Goal: Information Seeking & Learning: Check status

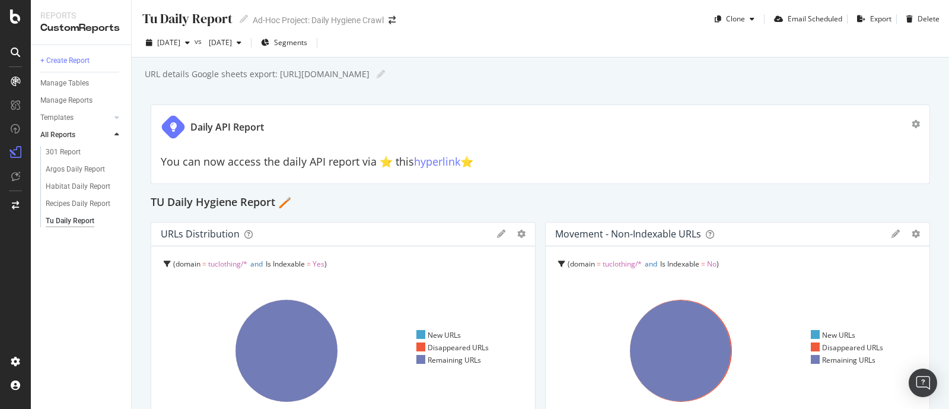
click at [191, 31] on div "[DATE] vs [DATE] Segments" at bounding box center [541, 42] width 818 height 29
click at [180, 46] on span "[DATE]" at bounding box center [168, 42] width 23 height 10
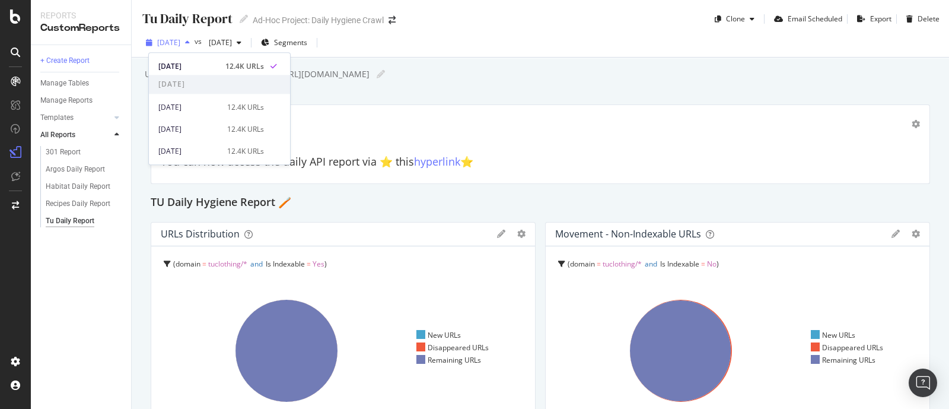
click at [180, 46] on span "[DATE]" at bounding box center [168, 42] width 23 height 10
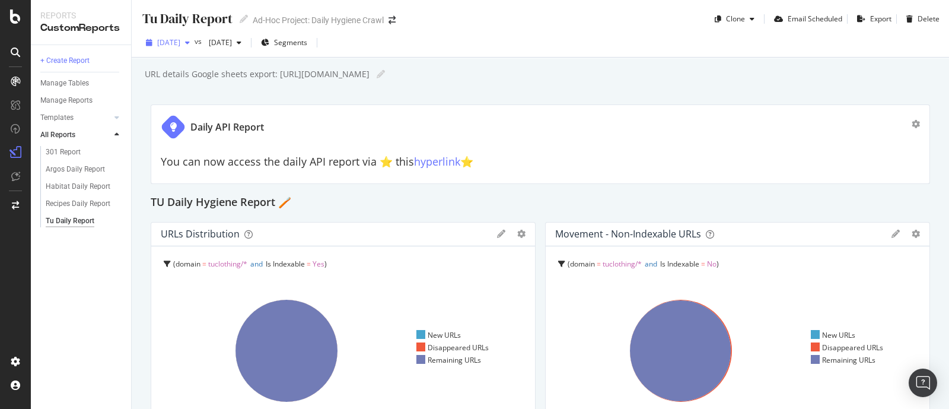
click at [180, 45] on span "[DATE]" at bounding box center [168, 42] width 23 height 10
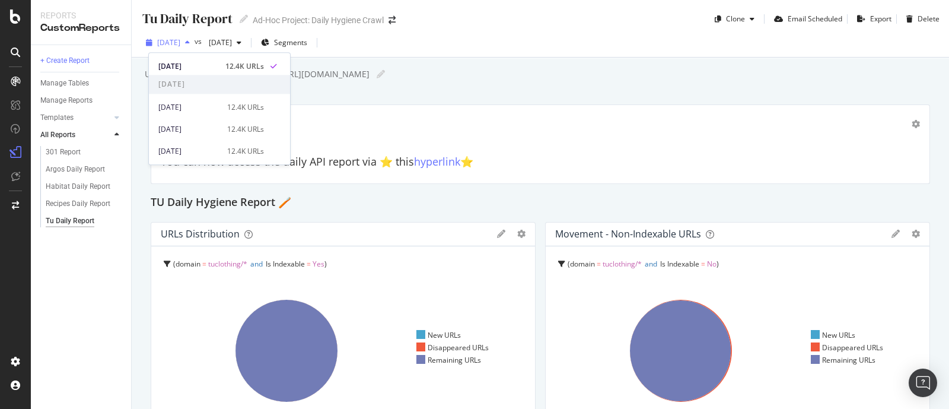
click at [180, 45] on span "[DATE]" at bounding box center [168, 42] width 23 height 10
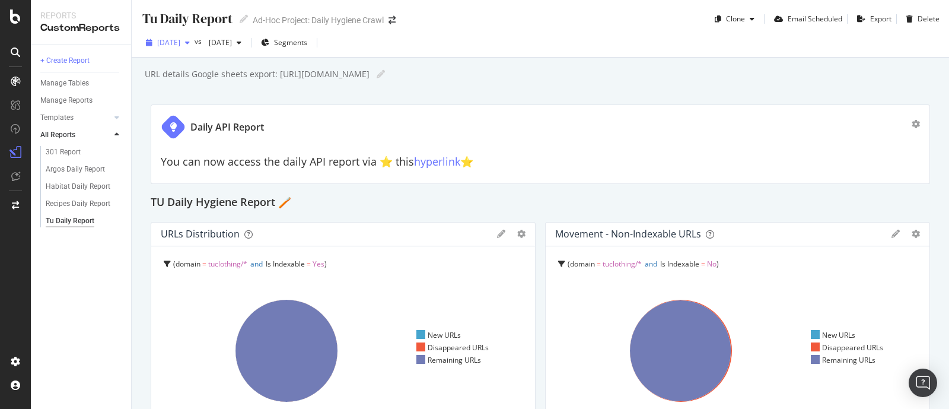
click at [175, 37] on span "[DATE]" at bounding box center [168, 42] width 23 height 10
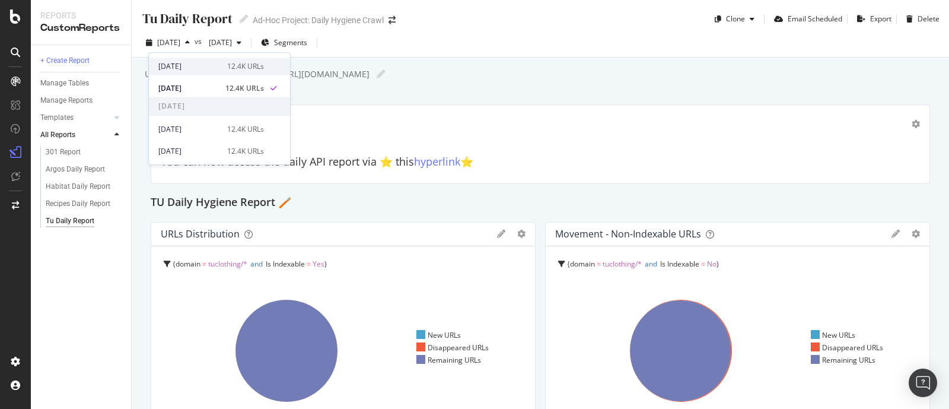
click at [197, 63] on div "2025 Oct. 2nd" at bounding box center [189, 66] width 62 height 11
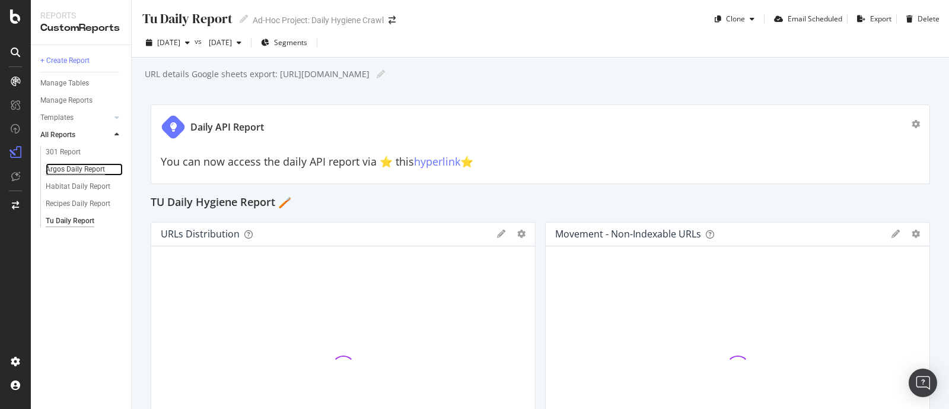
click at [68, 171] on div "Argos Daily Report" at bounding box center [75, 169] width 59 height 12
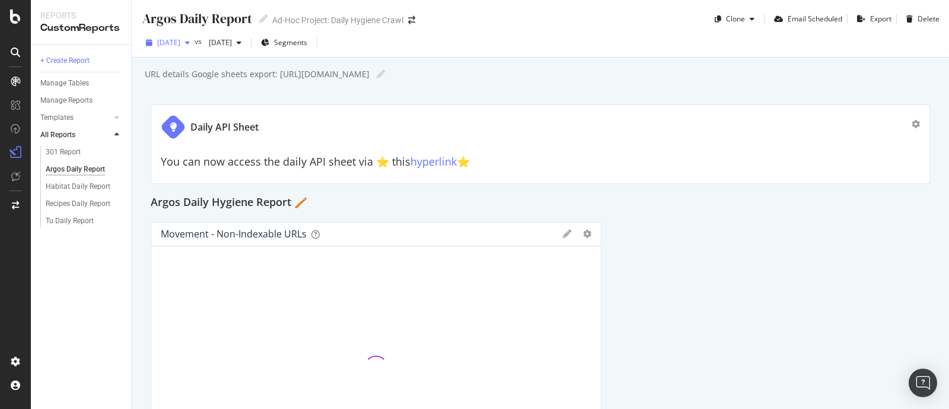
click at [180, 46] on span "[DATE]" at bounding box center [168, 42] width 23 height 10
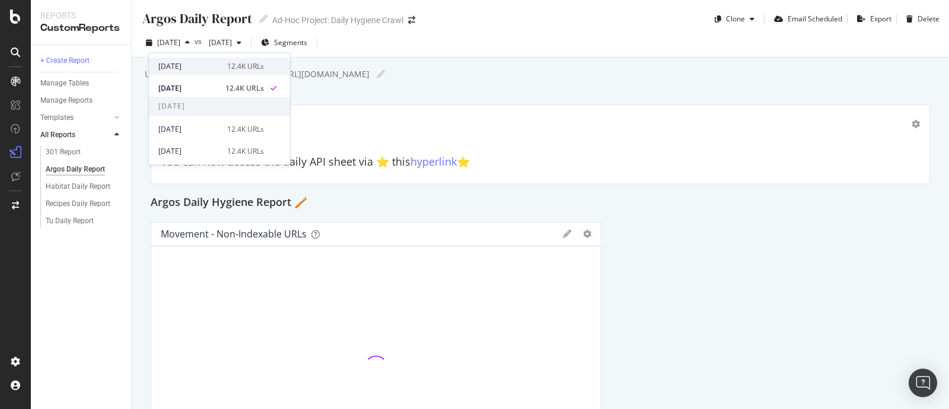
click at [204, 66] on div "2025 Oct. 2nd" at bounding box center [189, 66] width 62 height 11
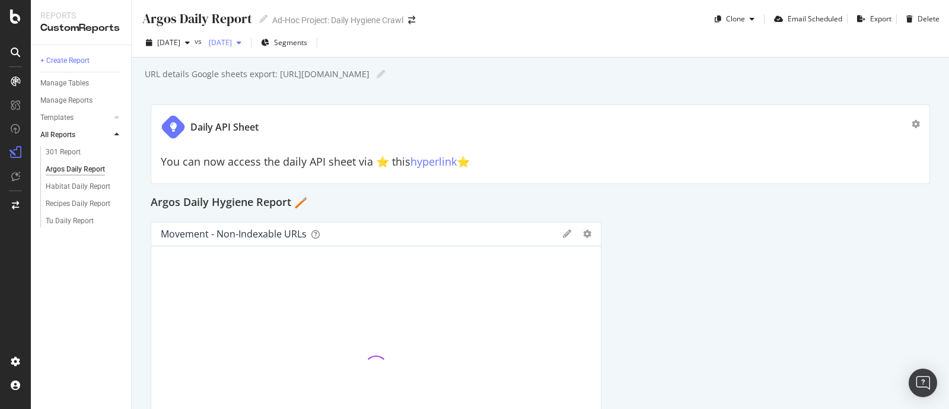
click at [232, 45] on span "[DATE]" at bounding box center [218, 42] width 28 height 10
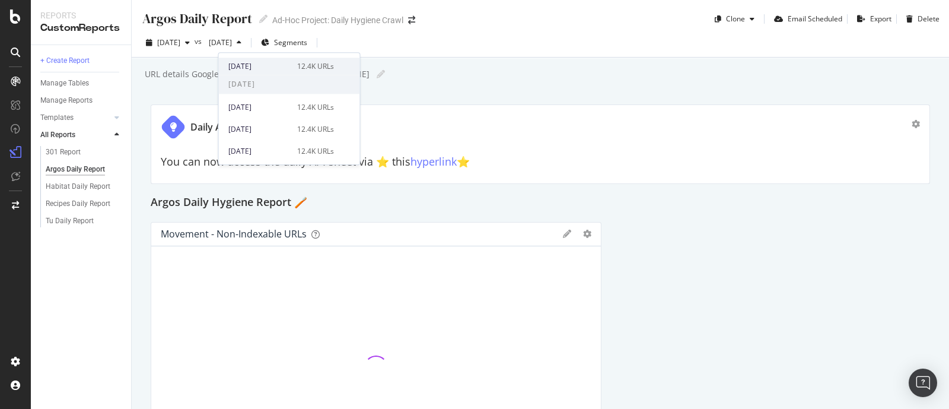
click at [265, 72] on div "2025 Oct. 1st 12.4K URLs" at bounding box center [289, 66] width 141 height 17
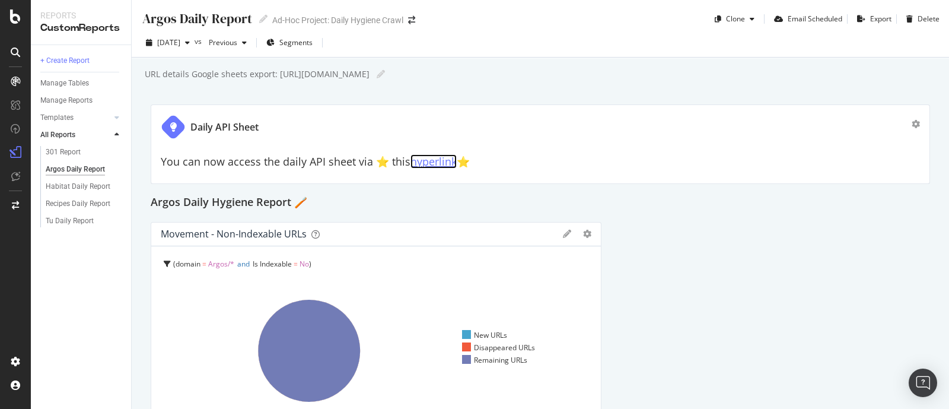
click at [421, 166] on link "hyperlink" at bounding box center [434, 161] width 46 height 14
click at [78, 193] on div "Habitat Daily Report" at bounding box center [85, 186] width 91 height 17
click at [80, 188] on div "Habitat Daily Report" at bounding box center [78, 186] width 65 height 12
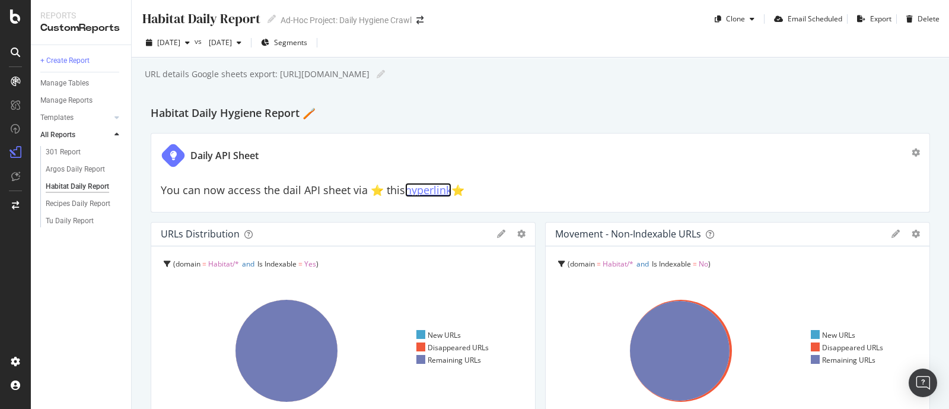
click at [430, 194] on link "hyperlink" at bounding box center [428, 190] width 46 height 14
click at [62, 222] on div "Tu Daily Report" at bounding box center [70, 221] width 48 height 12
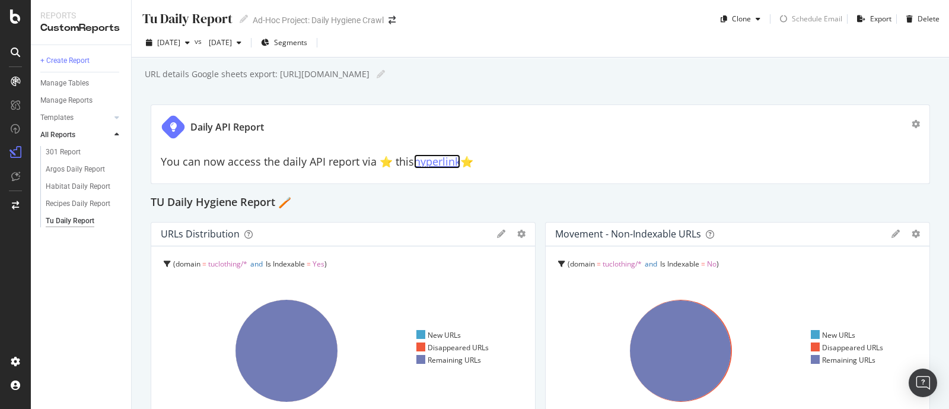
click at [439, 164] on link "hyperlink" at bounding box center [437, 161] width 46 height 14
